Goal: Communication & Community: Answer question/provide support

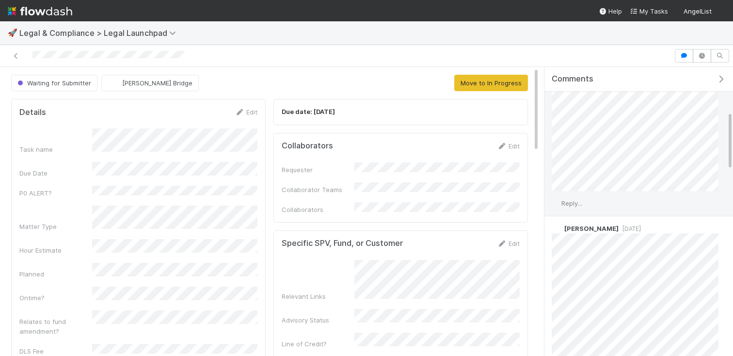
scroll to position [216, 0]
click at [570, 200] on span "Reply..." at bounding box center [572, 201] width 21 height 8
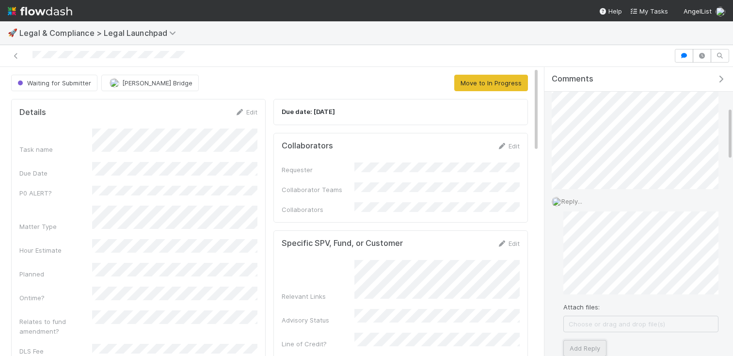
click at [599, 350] on button "Add Reply" at bounding box center [585, 348] width 43 height 16
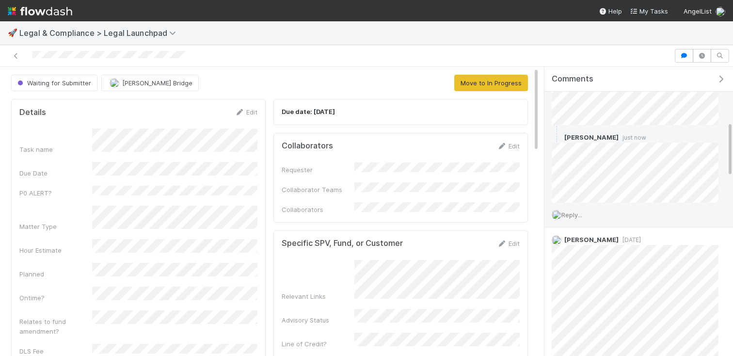
scroll to position [283, 0]
click at [706, 135] on icon at bounding box center [705, 135] width 10 height 6
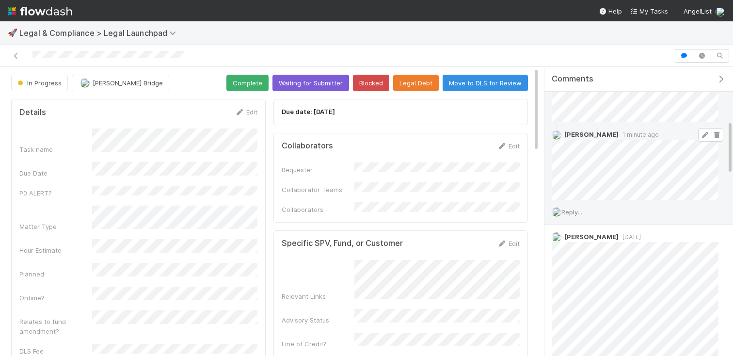
click at [705, 133] on icon at bounding box center [705, 135] width 10 height 6
